Goal: Navigation & Orientation: Find specific page/section

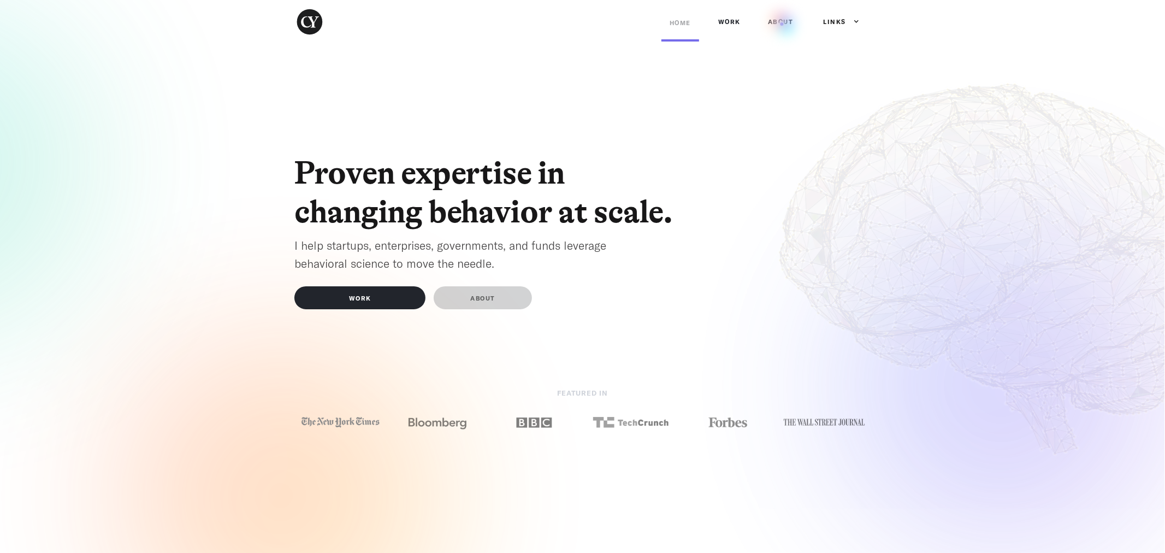
click at [781, 24] on link "ABOUT" at bounding box center [781, 21] width 42 height 33
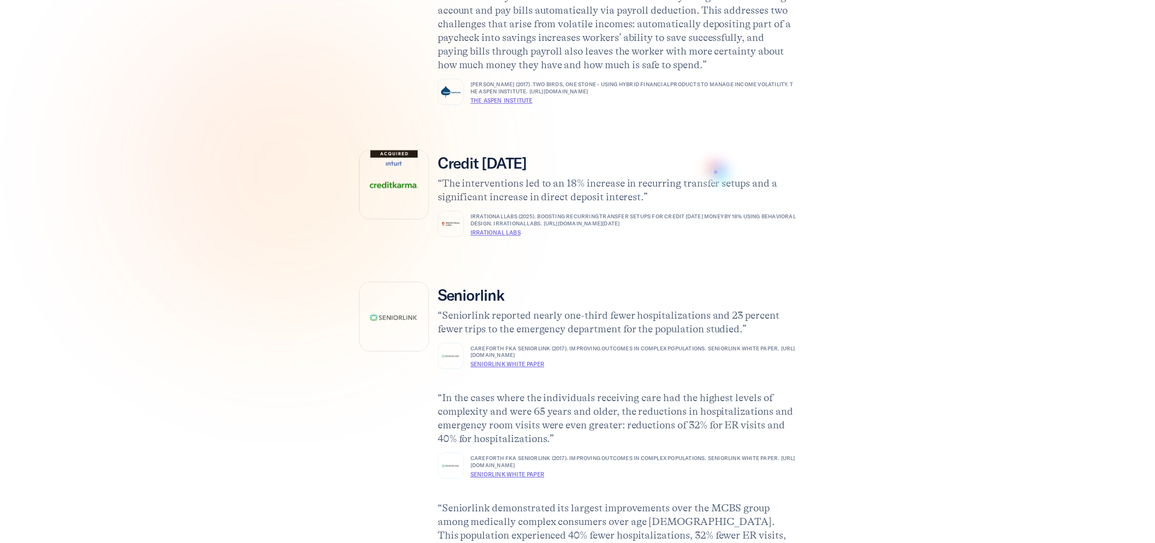
scroll to position [1395, 0]
